Goal: Task Accomplishment & Management: Use online tool/utility

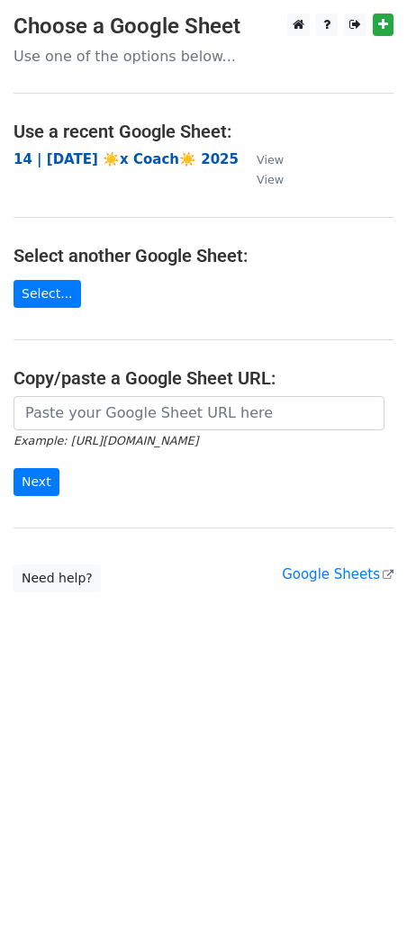
click at [106, 163] on strong "14 | [DATE] ☀️x Coach☀️ 2025" at bounding box center [125, 159] width 225 height 16
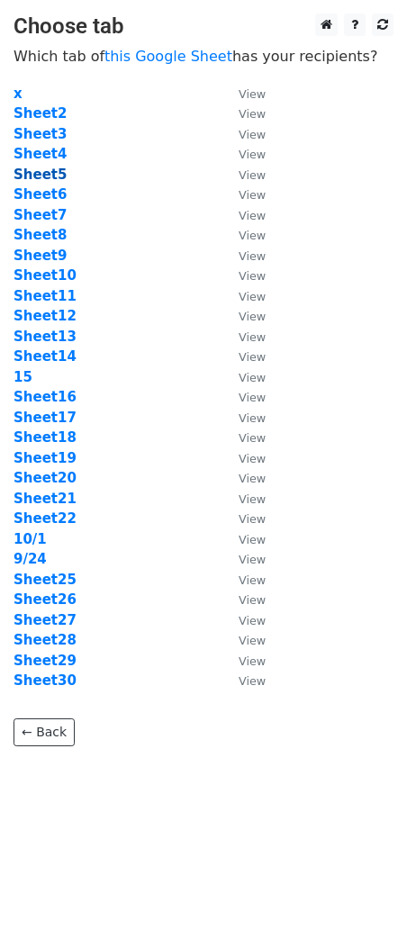
click at [50, 167] on strong "Sheet5" at bounding box center [39, 174] width 53 height 16
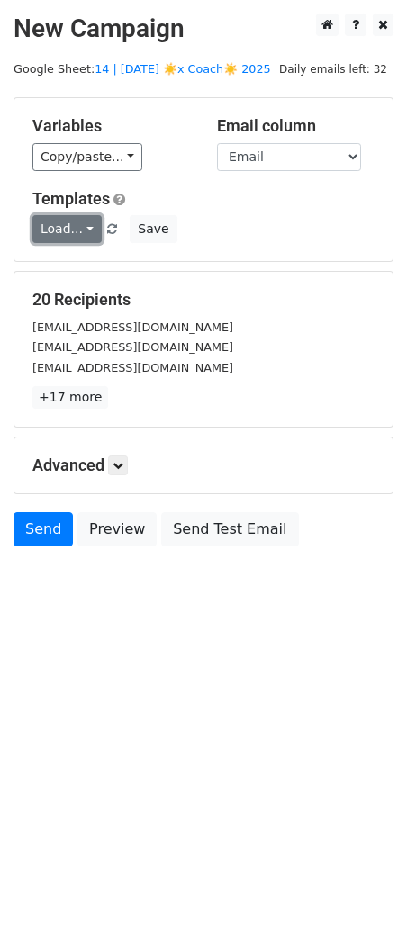
click at [61, 230] on link "Load..." at bounding box center [66, 229] width 69 height 28
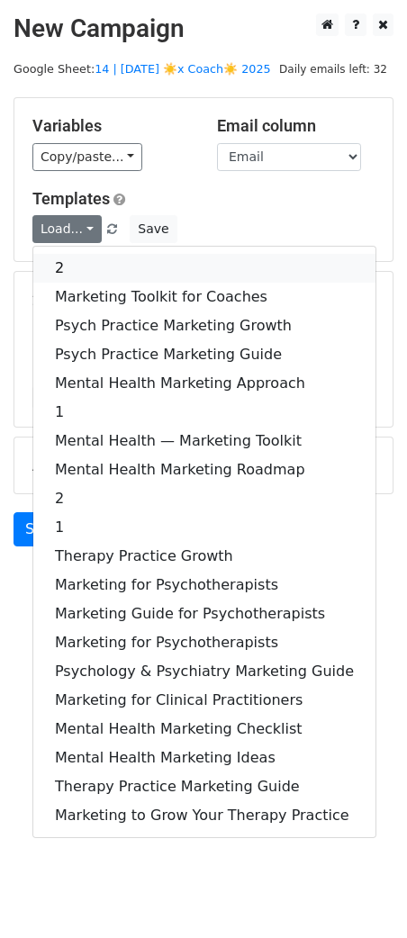
click at [76, 270] on link "2" at bounding box center [204, 268] width 342 height 29
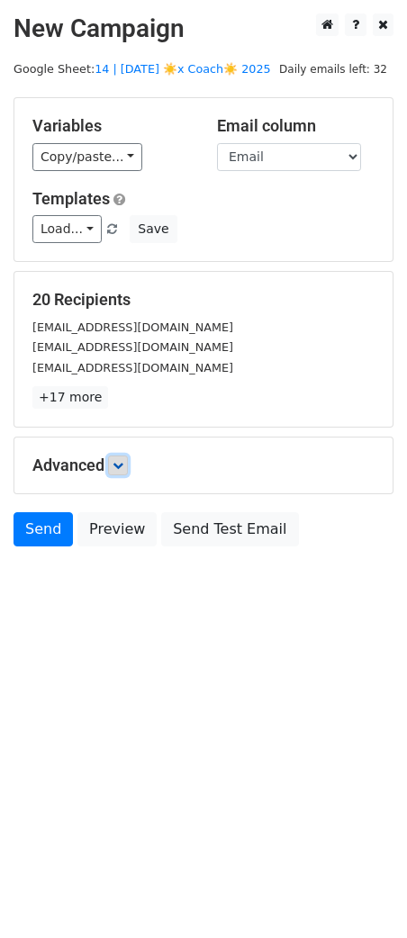
click at [128, 469] on link at bounding box center [118, 465] width 20 height 20
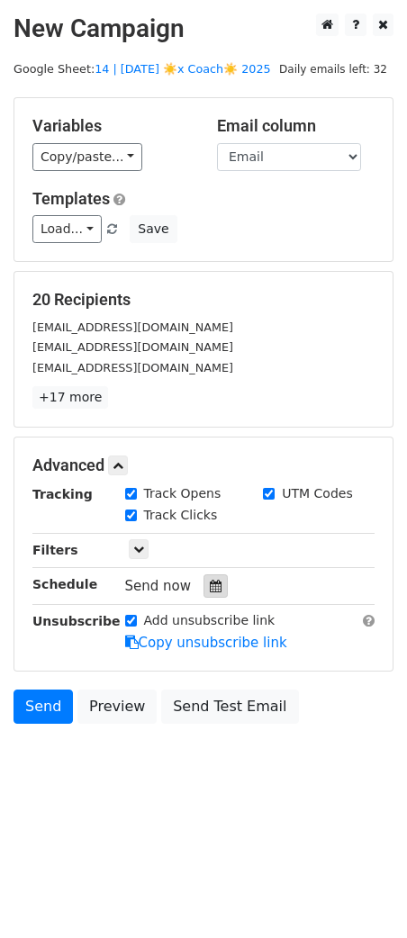
click at [210, 585] on icon at bounding box center [216, 585] width 12 height 13
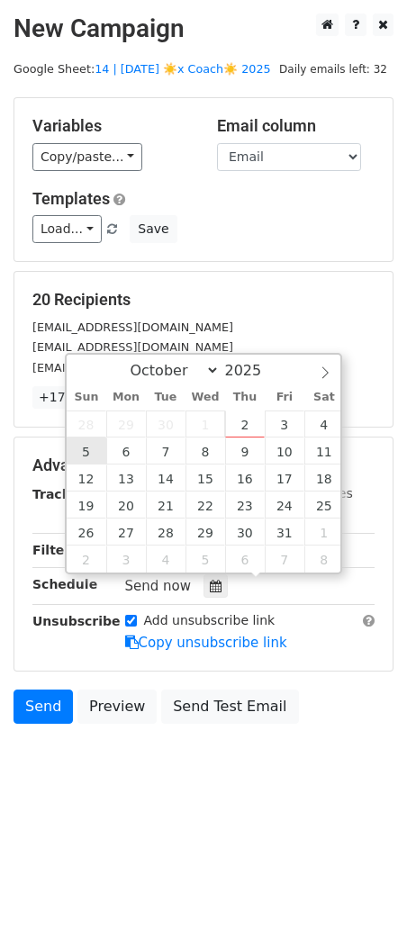
type input "2025-10-05 12:00"
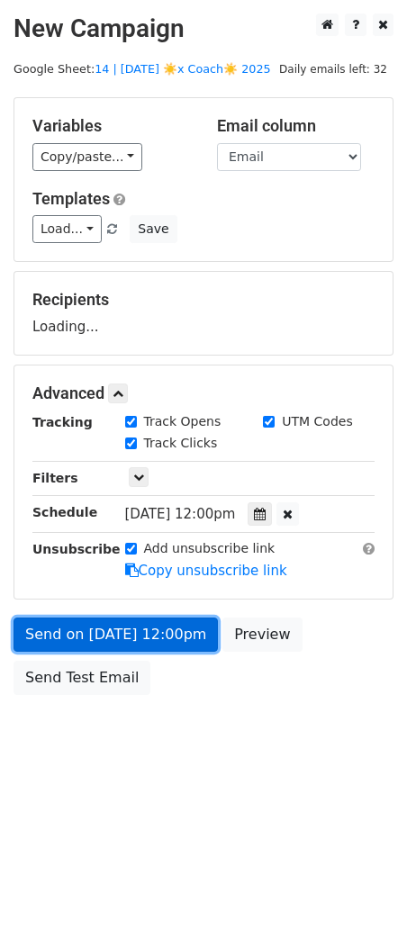
click at [112, 617] on link "Send on Oct 5 at 12:00pm" at bounding box center [115, 634] width 204 height 34
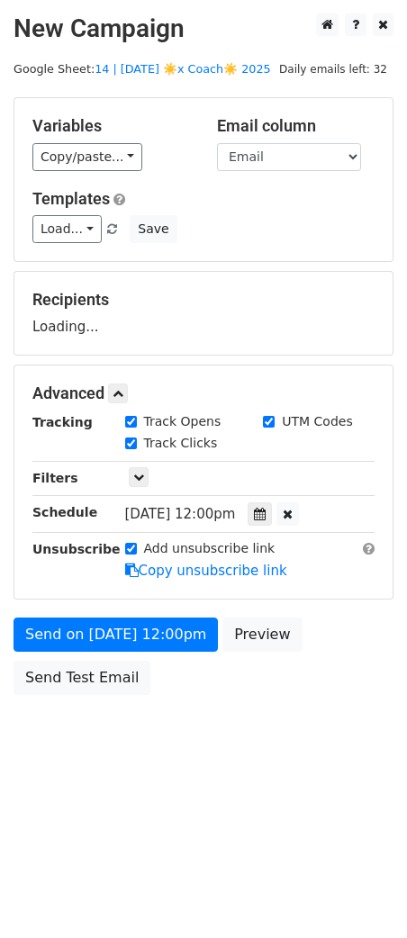
click at [102, 704] on body "New Campaign Daily emails left: 32 Google Sheet: 14 | SEP 24 ☀️x Coach☀️ 2025 V…" at bounding box center [203, 394] width 407 height 762
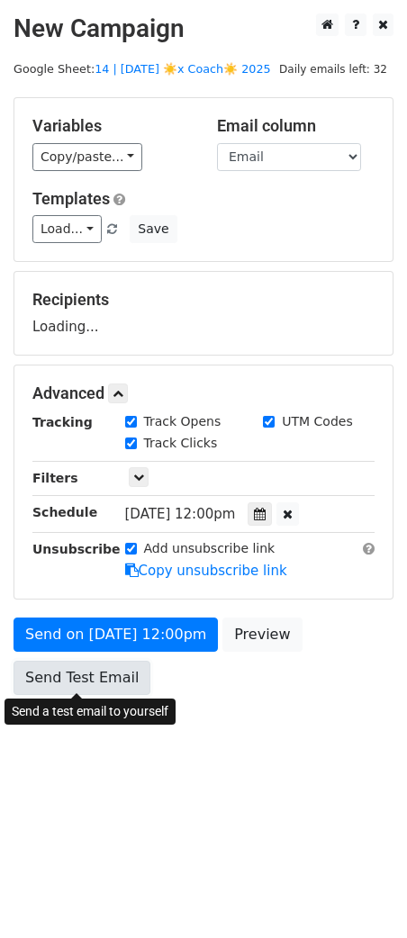
click at [103, 678] on link "Send Test Email" at bounding box center [81, 677] width 137 height 34
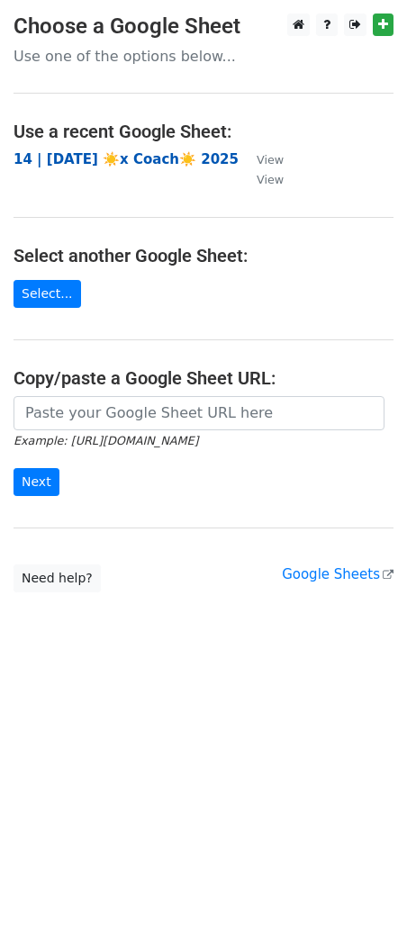
click at [93, 152] on strong "14 | [DATE] ☀️x Coach☀️ 2025" at bounding box center [125, 159] width 225 height 16
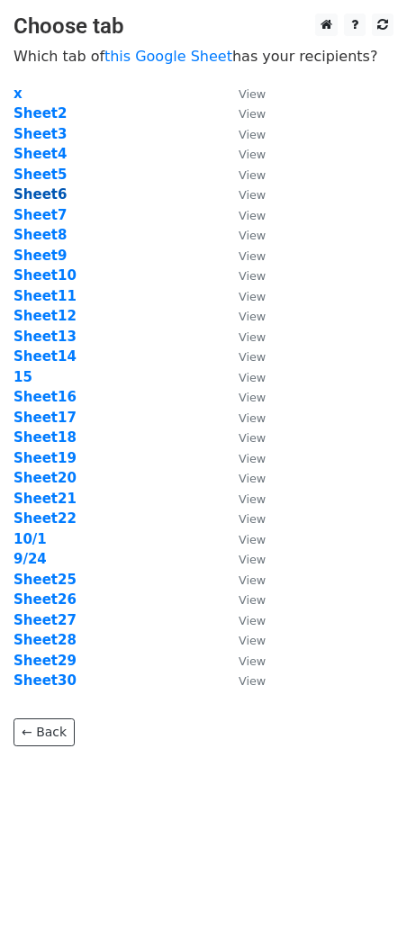
click at [52, 191] on strong "Sheet6" at bounding box center [39, 194] width 53 height 16
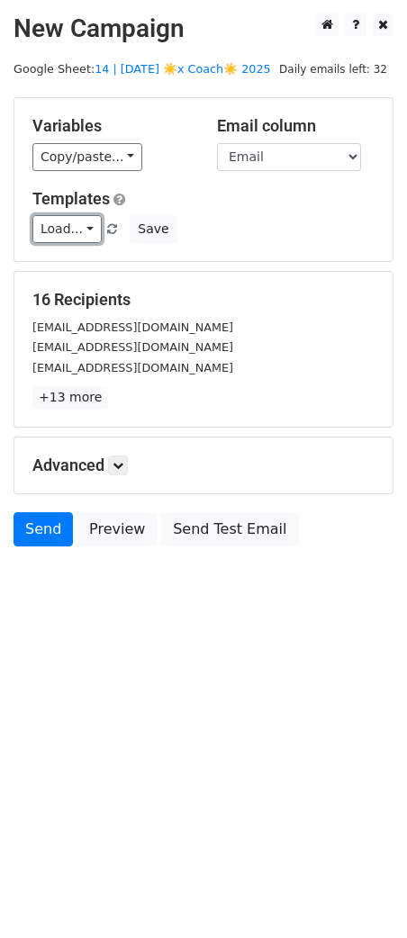
click at [70, 231] on link "Load..." at bounding box center [66, 229] width 69 height 28
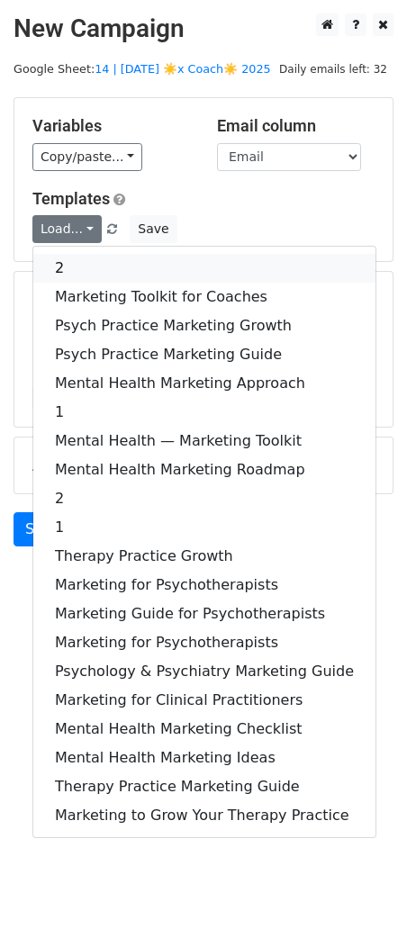
click at [73, 254] on link "2" at bounding box center [204, 268] width 342 height 29
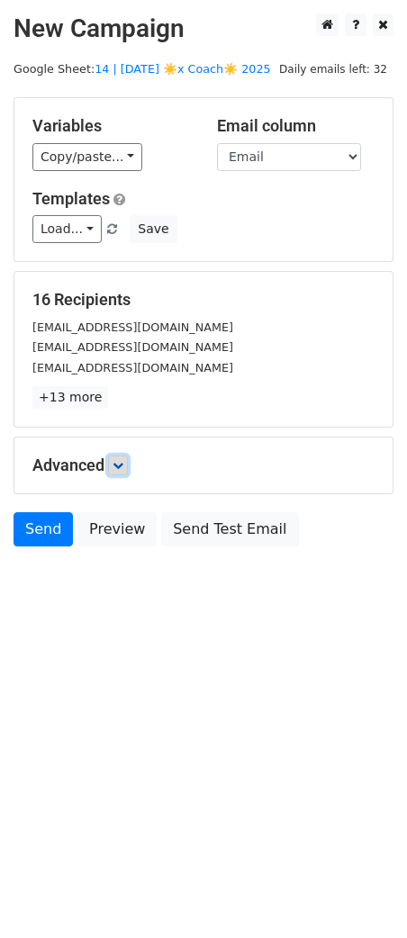
click at [121, 467] on icon at bounding box center [117, 465] width 11 height 11
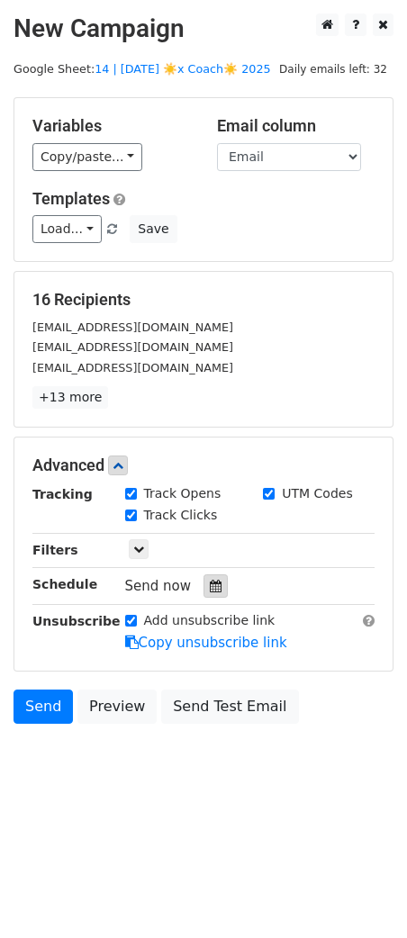
click at [210, 588] on icon at bounding box center [216, 585] width 12 height 13
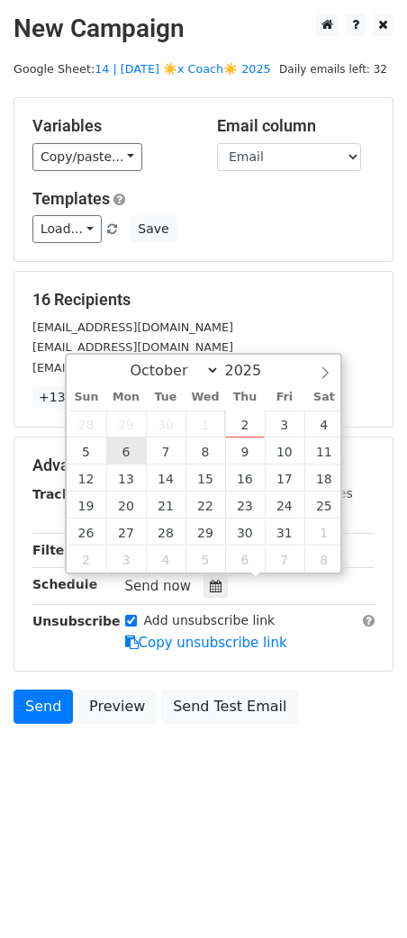
type input "[DATE] 12:00"
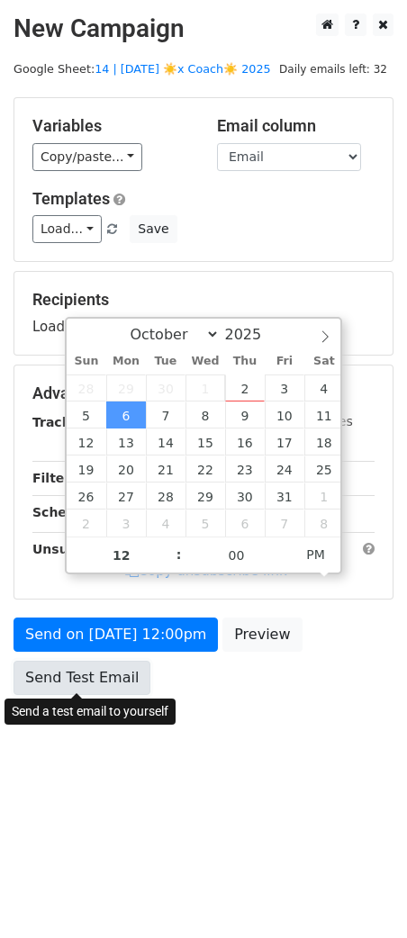
click at [108, 660] on link "Send Test Email" at bounding box center [81, 677] width 137 height 34
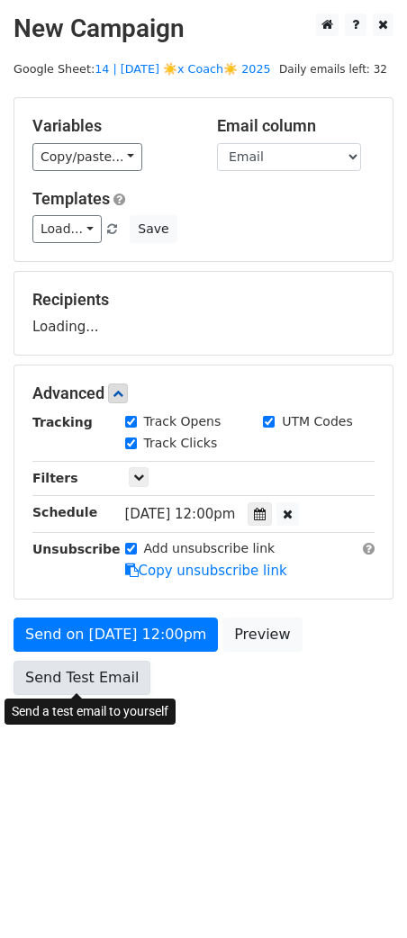
click at [69, 677] on link "Send Test Email" at bounding box center [81, 677] width 137 height 34
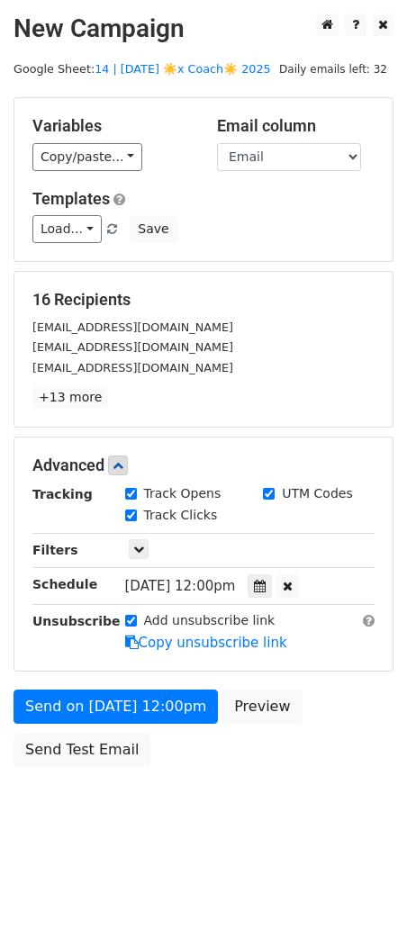
click at [76, 636] on div "Unsubscribe" at bounding box center [65, 631] width 93 height 41
